Goal: Communication & Community: Answer question/provide support

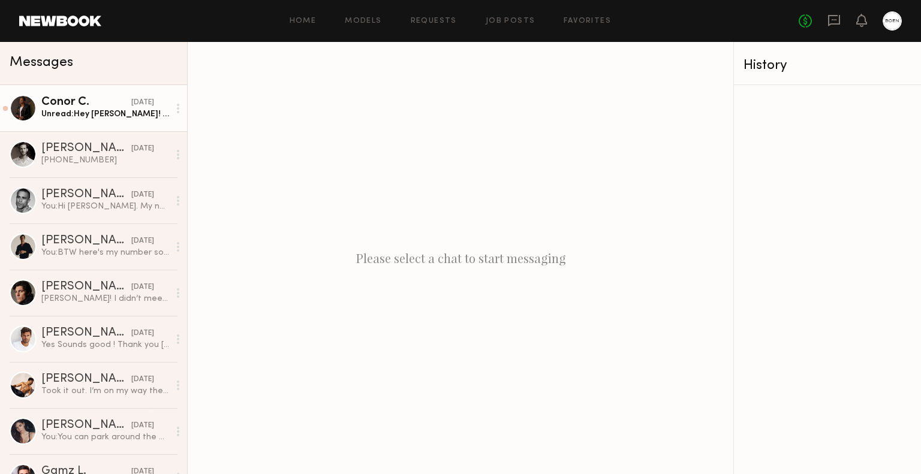
click at [80, 114] on div "Unread: Hey [PERSON_NAME]! I apolgize for the delay in responding. I’m currentl…" at bounding box center [105, 114] width 128 height 11
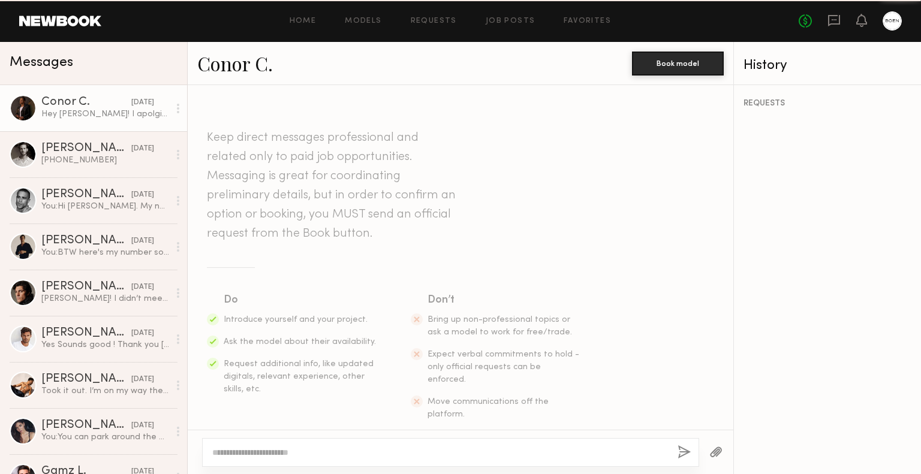
scroll to position [406, 0]
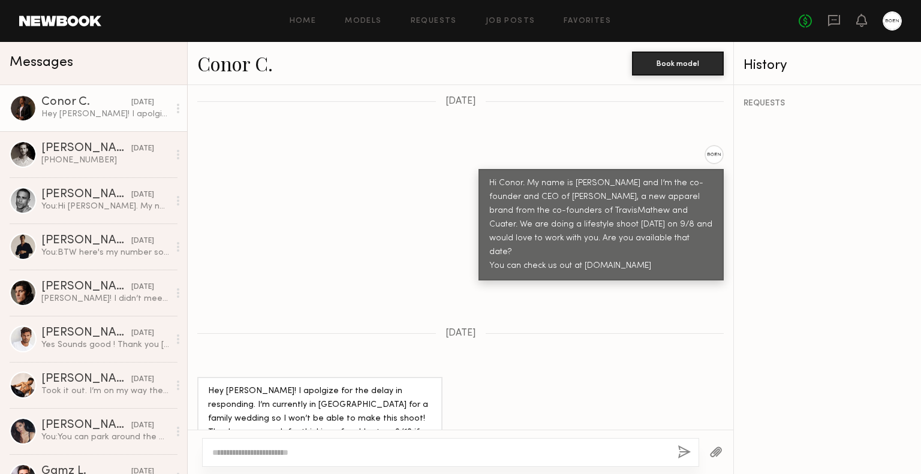
click at [228, 67] on link "Conor C." at bounding box center [235, 63] width 76 height 26
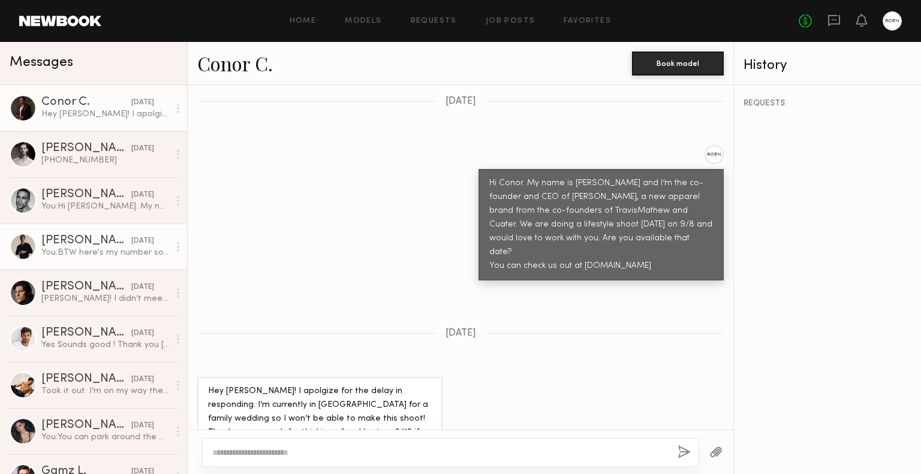
click at [68, 244] on div "[PERSON_NAME]" at bounding box center [86, 241] width 90 height 12
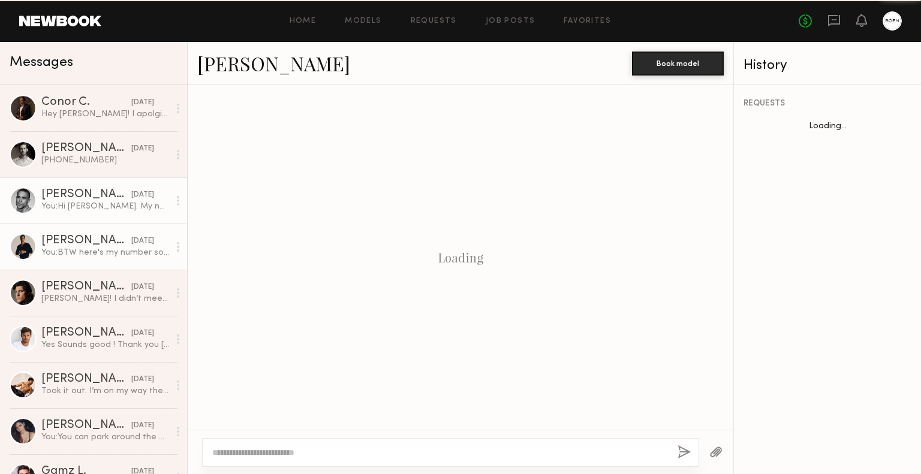
scroll to position [774, 0]
